Goal: Information Seeking & Learning: Learn about a topic

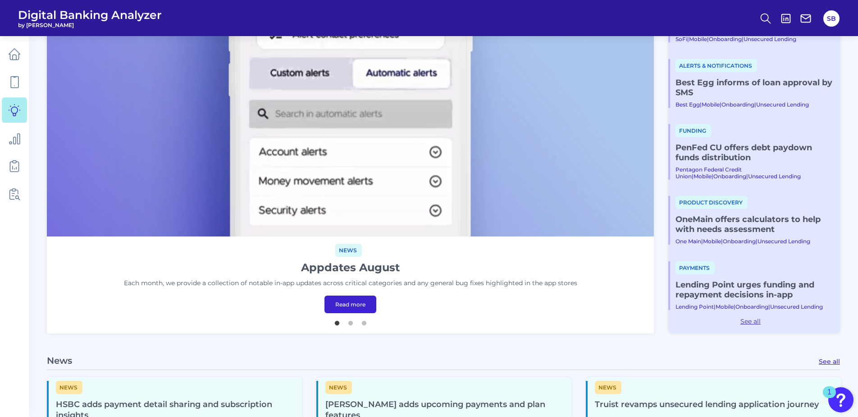
scroll to position [180, 0]
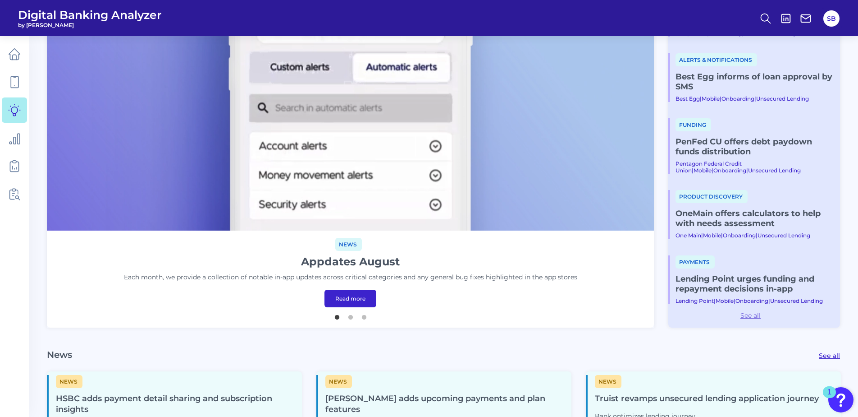
click at [751, 315] on link "See all" at bounding box center [750, 315] width 165 height 8
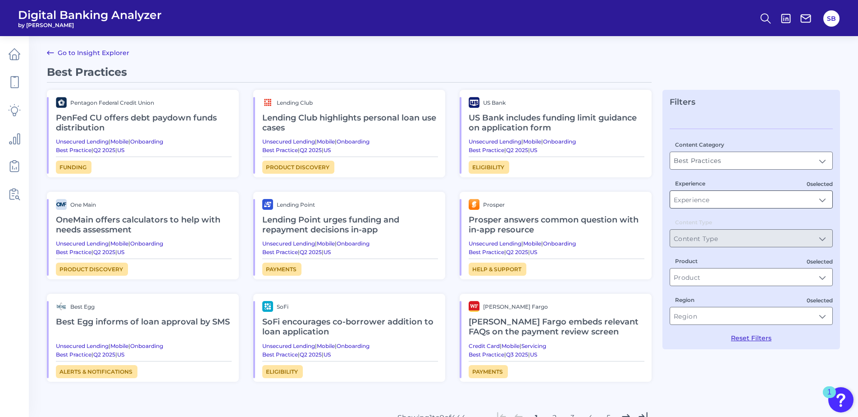
click at [821, 198] on input "Experience" at bounding box center [751, 199] width 162 height 17
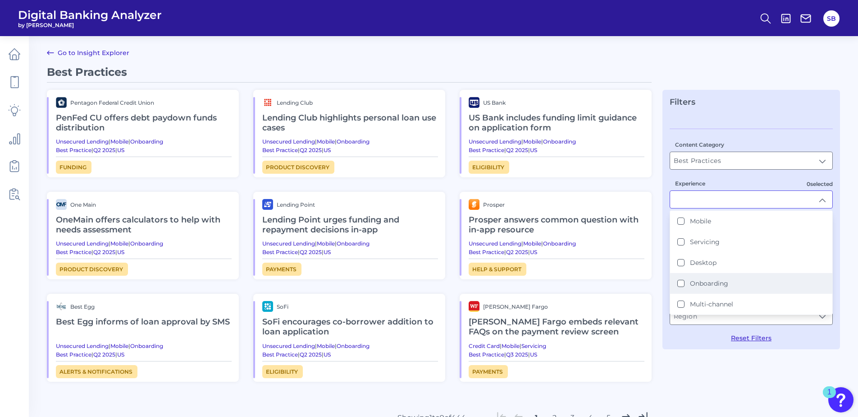
click at [681, 283] on button "Onboarding" at bounding box center [681, 282] width 7 height 7
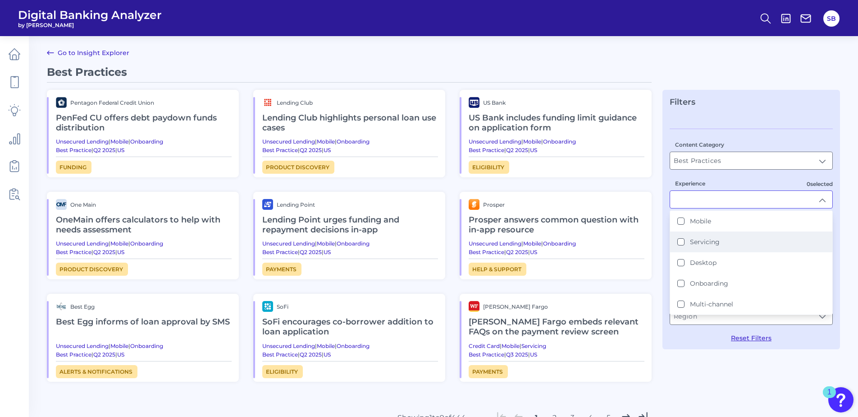
type input "Onboarding"
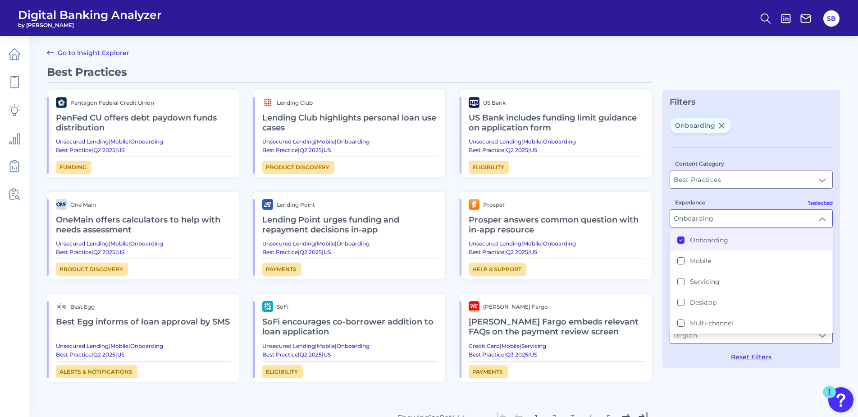
scroll to position [0, 0]
click at [765, 377] on div "Best Practices Pentagon Federal Credit Union PenFed CU offers debt paydown fund…" at bounding box center [443, 277] width 793 height 424
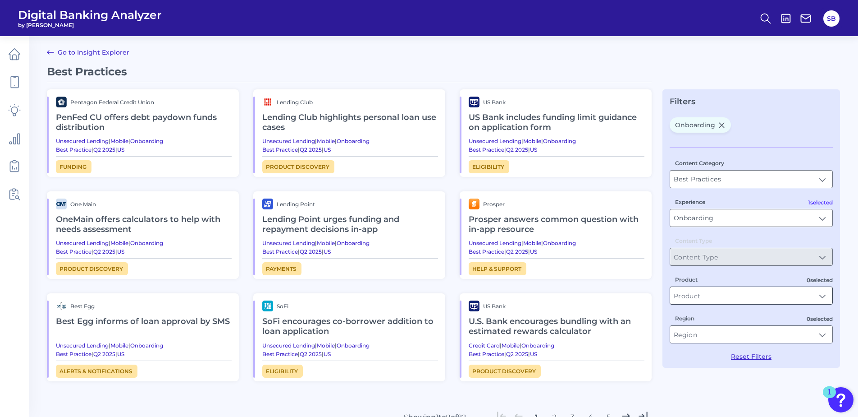
click at [823, 296] on input "Product" at bounding box center [751, 295] width 162 height 17
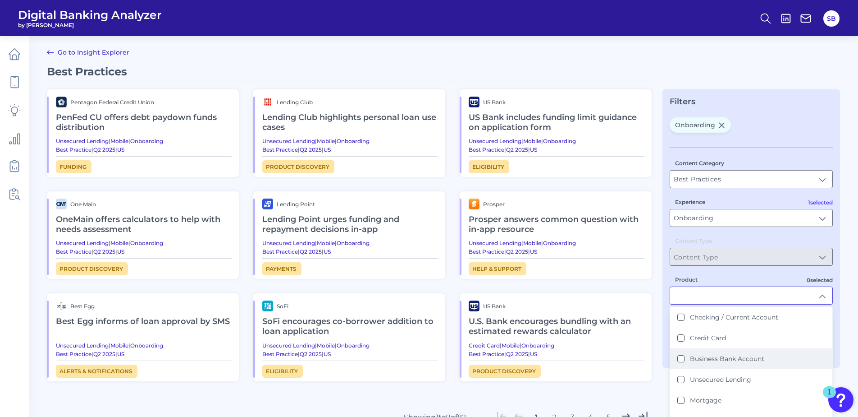
scroll to position [0, 0]
click at [679, 318] on Account "Checking / Current Account" at bounding box center [681, 317] width 7 height 7
type input "Checking / Current Account"
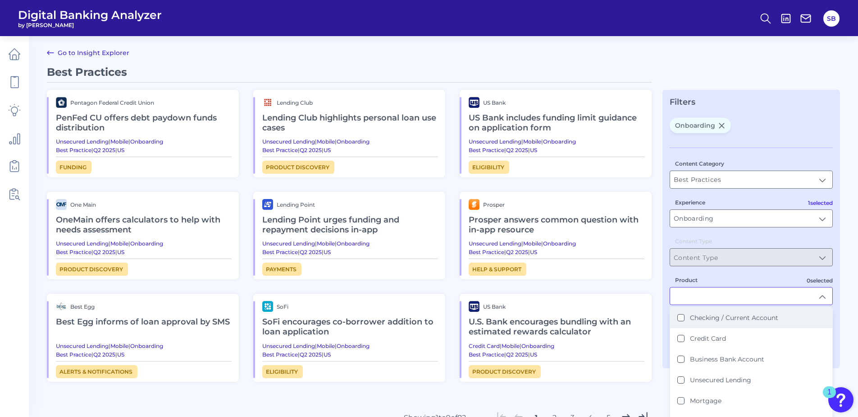
scroll to position [0, 0]
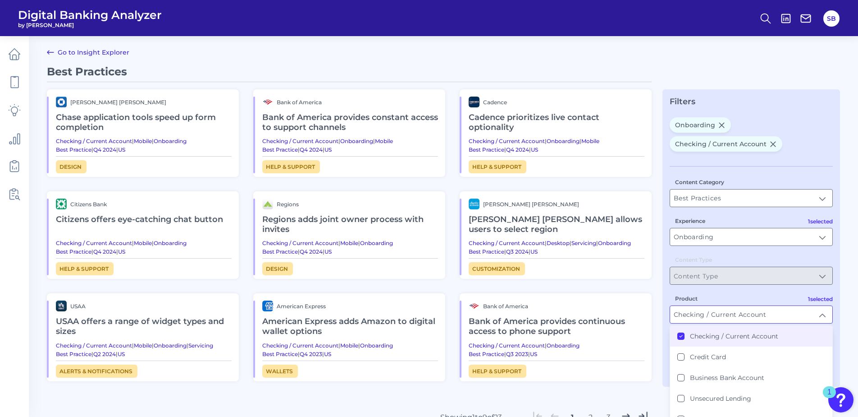
click at [696, 49] on main "Go to Insight Explorer Best Practices [PERSON_NAME] [PERSON_NAME] application t…" at bounding box center [429, 251] width 858 height 503
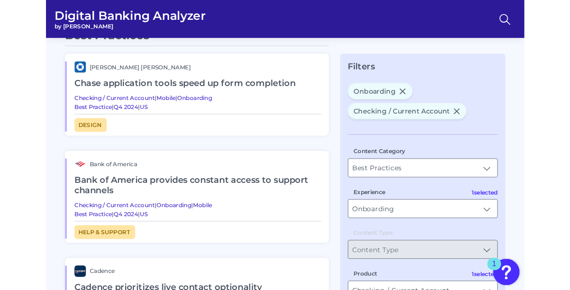
scroll to position [45, 0]
